Goal: Task Accomplishment & Management: Use online tool/utility

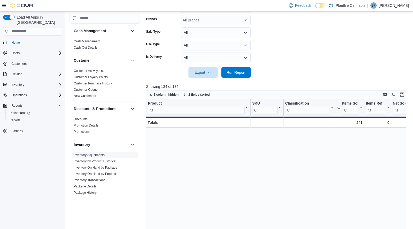
scroll to position [310, 0]
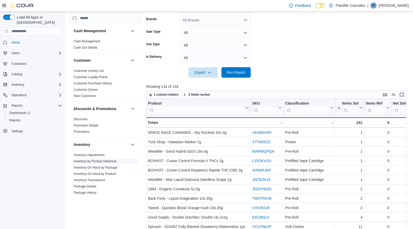
click at [107, 163] on span "Inventory by Product Historical" at bounding box center [95, 161] width 43 height 4
click at [106, 168] on link "Inventory On Hand by Package" at bounding box center [96, 168] width 44 height 4
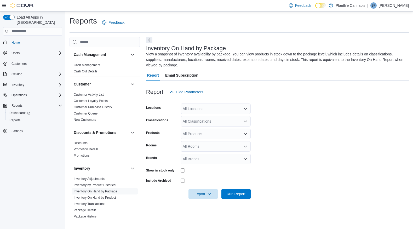
click at [217, 110] on div "All Locations" at bounding box center [216, 108] width 70 height 10
click at [277, 125] on form "Locations All Locations Classifications All Classifications Products All Produc…" at bounding box center [277, 148] width 263 height 102
click at [245, 193] on span "Run Report" at bounding box center [236, 193] width 19 height 5
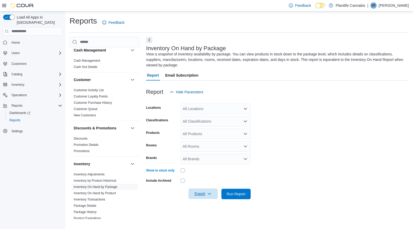
click at [207, 194] on span "Export" at bounding box center [203, 193] width 23 height 10
click at [205, 160] on span "Export to Excel" at bounding box center [204, 162] width 24 height 4
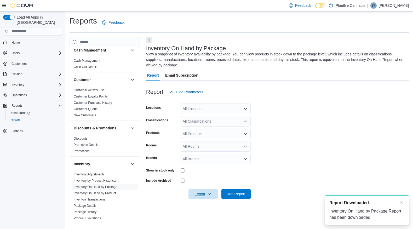
scroll to position [0, 0]
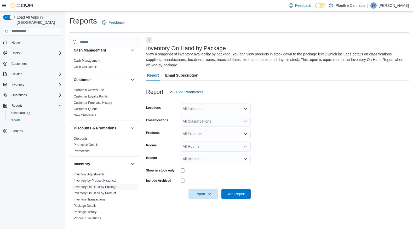
drag, startPoint x: 385, startPoint y: 103, endPoint x: 383, endPoint y: 99, distance: 4.3
click at [385, 103] on div at bounding box center [277, 100] width 263 height 6
